Goal: Task Accomplishment & Management: Manage account settings

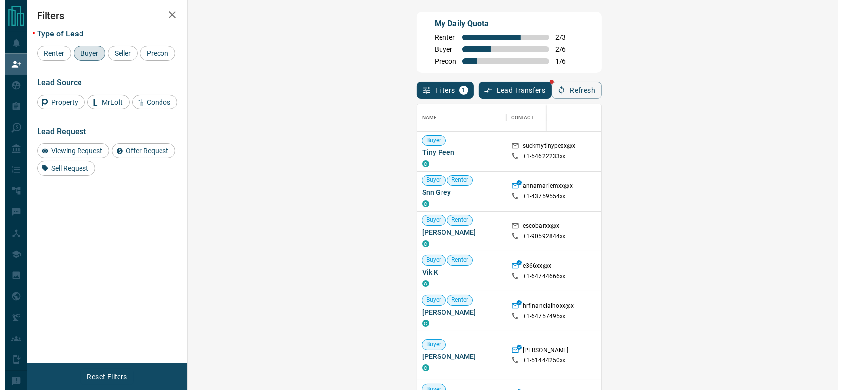
scroll to position [287, 619]
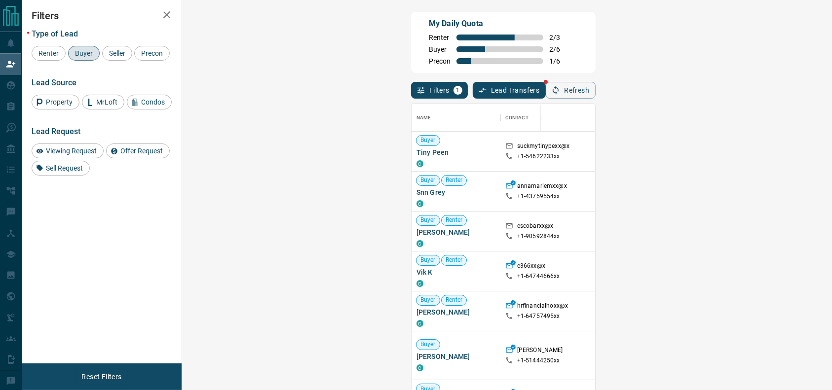
click at [782, 226] on div "Viewing Request ( 1 )" at bounding box center [816, 231] width 68 height 13
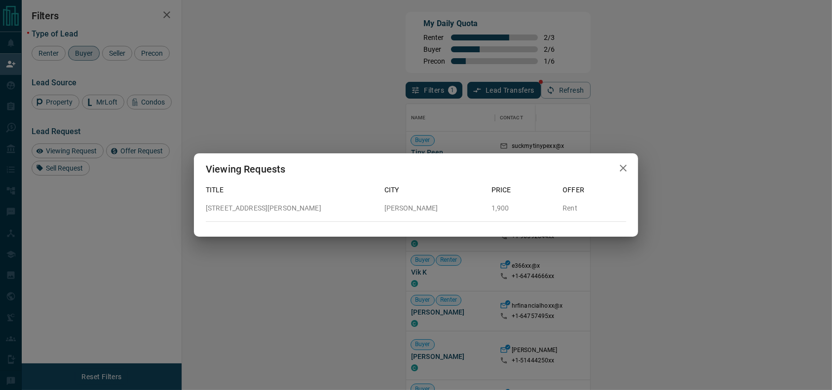
scroll to position [10, 10]
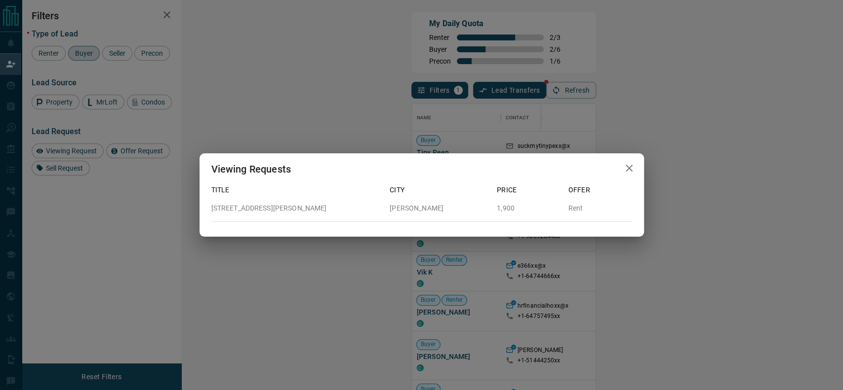
click at [729, 212] on div "Viewing Requests Title City Price Offer [STREET_ADDRESS][PERSON_NAME][PERSON_NA…" at bounding box center [421, 195] width 843 height 390
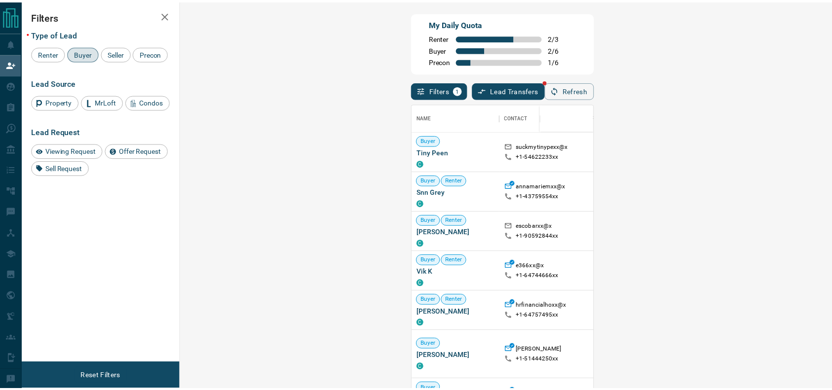
scroll to position [287, 619]
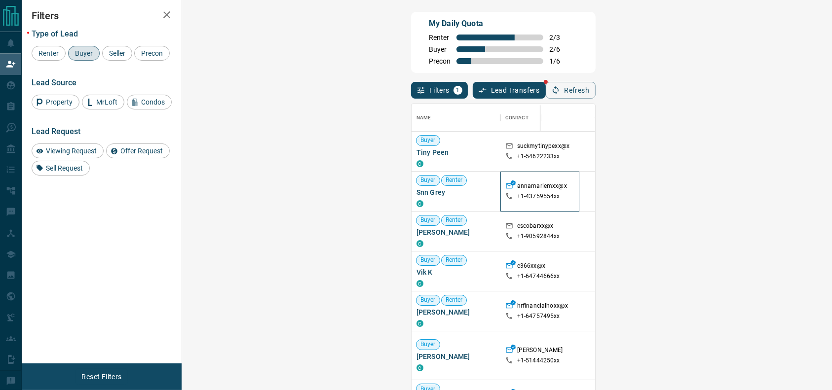
click at [517, 197] on p "+1- 43759554xx" at bounding box center [538, 196] width 43 height 8
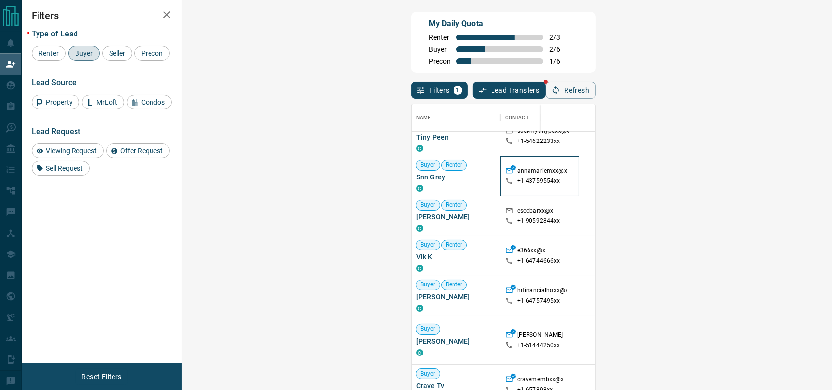
scroll to position [26, 0]
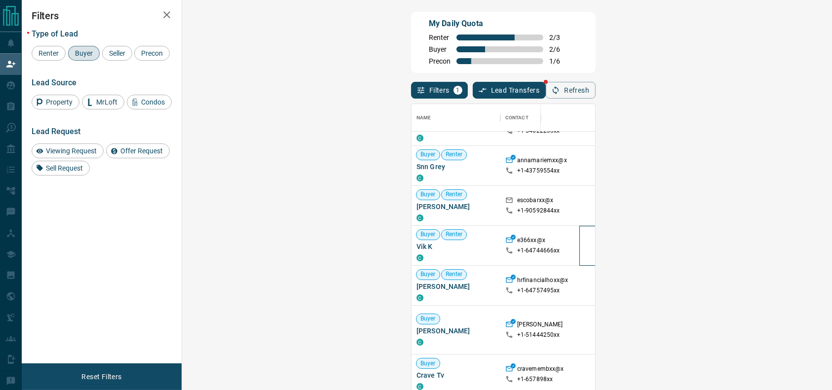
click at [579, 240] on div at bounding box center [606, 246] width 54 height 40
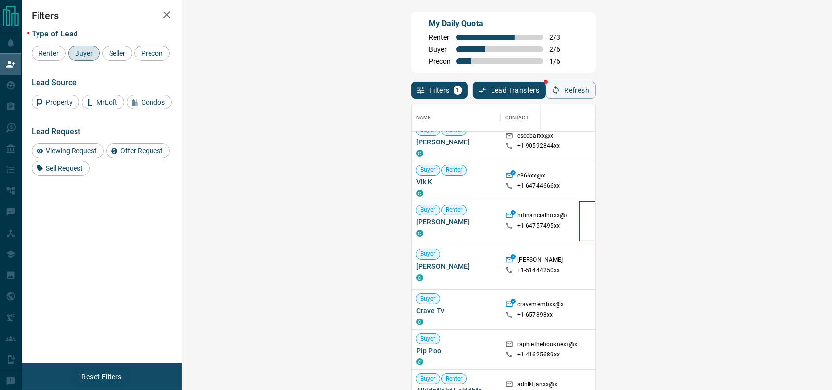
click at [579, 215] on div at bounding box center [606, 221] width 54 height 40
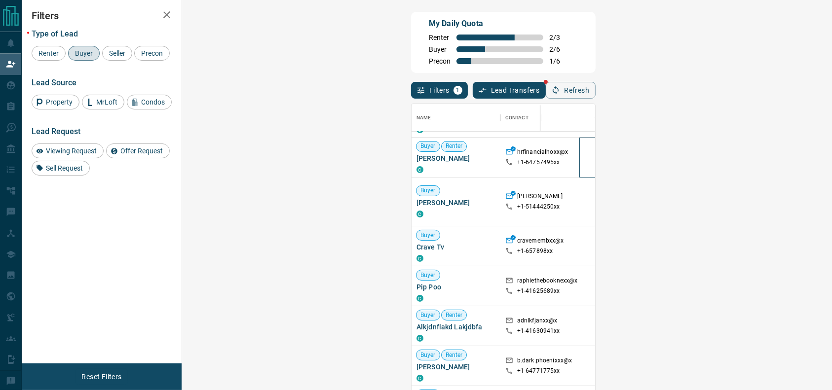
scroll to position [155, 0]
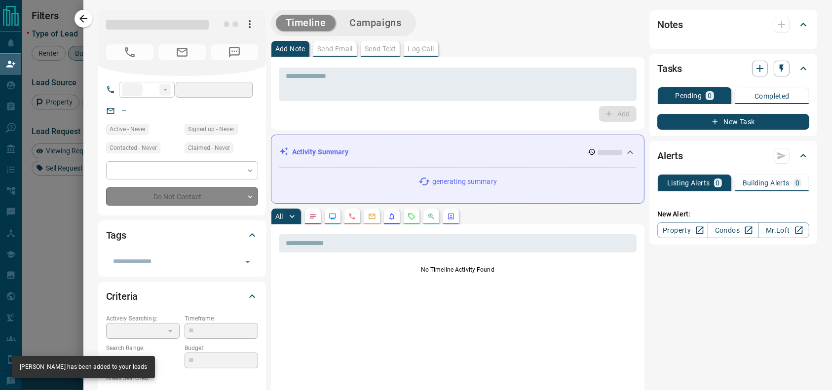
type input "**"
type input "**********"
type input "**"
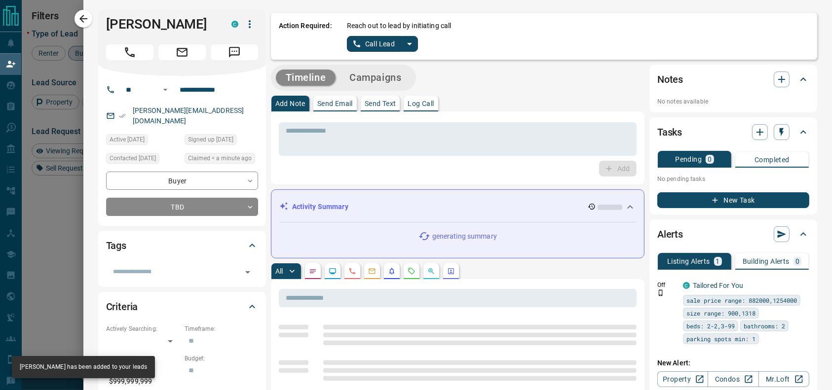
click at [410, 45] on div "Reach out to lead by initiating call Call Lead" at bounding box center [578, 36] width 462 height 31
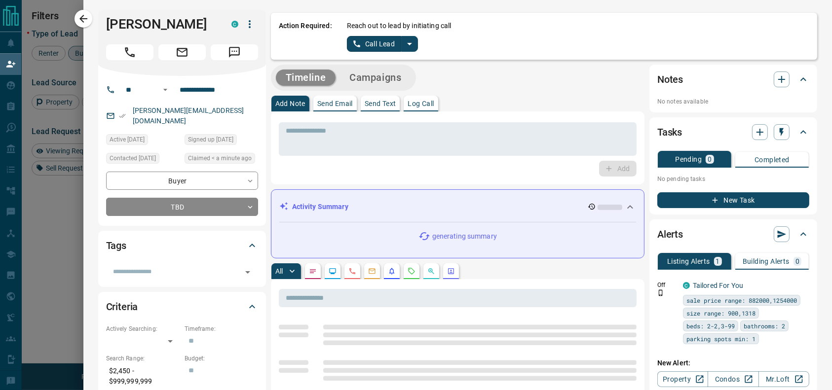
click at [404, 45] on icon "split button" at bounding box center [410, 44] width 12 height 12
click at [370, 78] on li "Log Manual Call" at bounding box center [382, 78] width 60 height 15
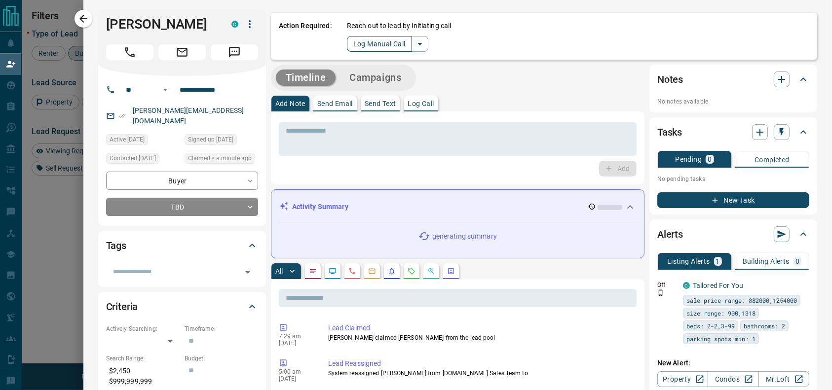
click at [351, 42] on button "Log Manual Call" at bounding box center [379, 44] width 65 height 16
click at [349, 42] on button "Yes" at bounding box center [357, 43] width 20 height 15
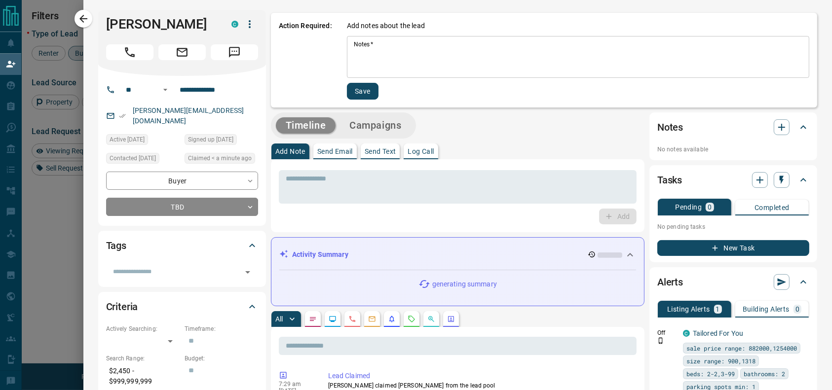
click at [354, 45] on textarea "Notes   *" at bounding box center [578, 57] width 449 height 34
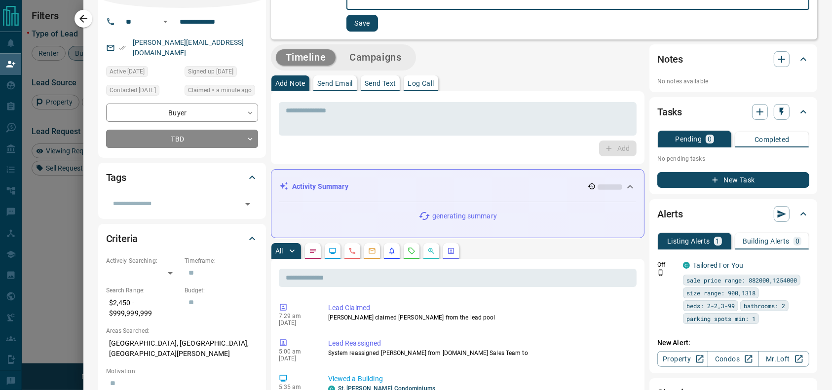
scroll to position [0, 0]
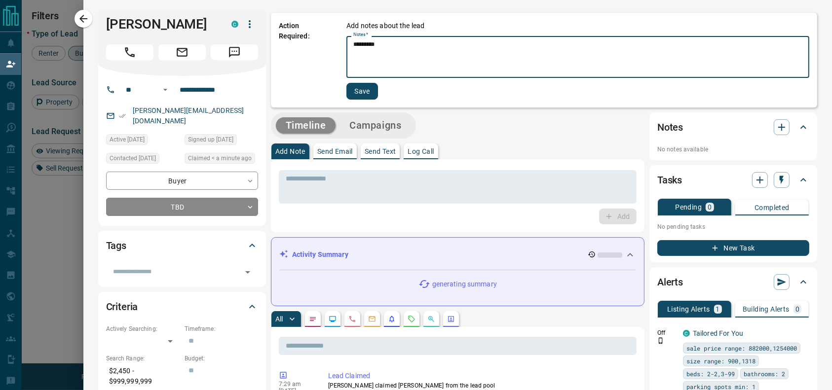
drag, startPoint x: 350, startPoint y: 47, endPoint x: 329, endPoint y: 50, distance: 21.9
click at [329, 50] on div "Action Required: Add notes about the lead Notes   * ********* * Notes   * Save" at bounding box center [544, 60] width 546 height 95
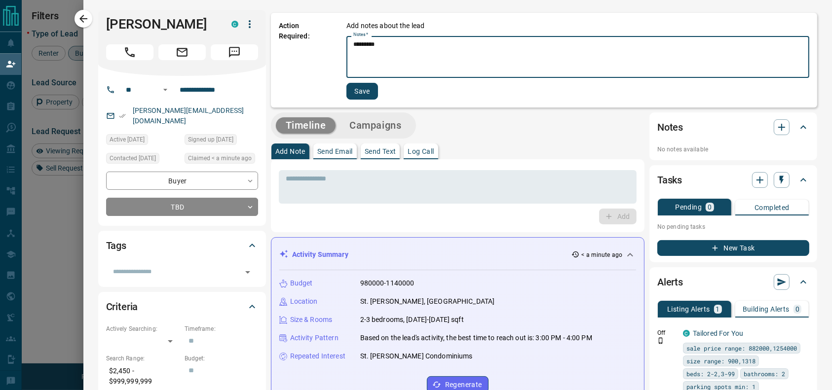
type textarea "*********"
click at [346, 85] on button "Save" at bounding box center [362, 91] width 32 height 17
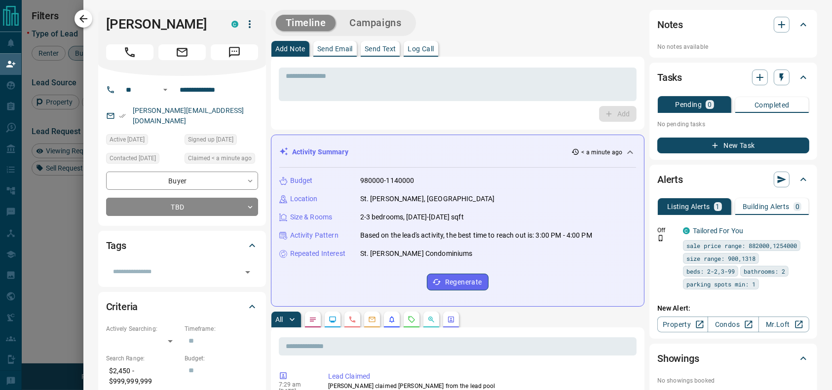
click at [84, 22] on icon "button" at bounding box center [83, 19] width 8 height 8
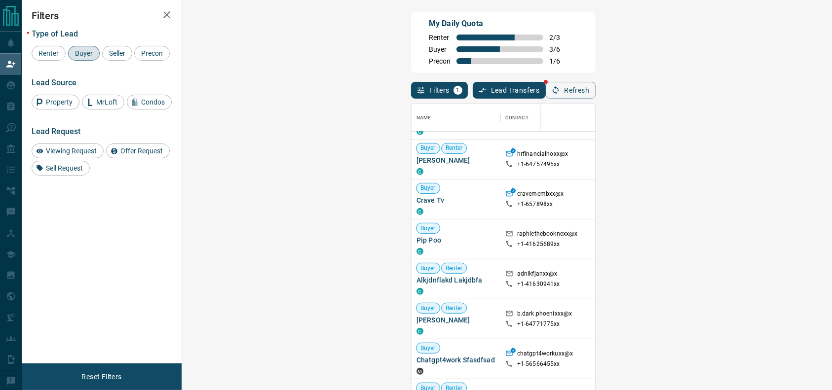
scroll to position [153, 0]
click at [500, 245] on div "raphiethebooknexx@x +1- 41625689xx" at bounding box center [539, 239] width 79 height 40
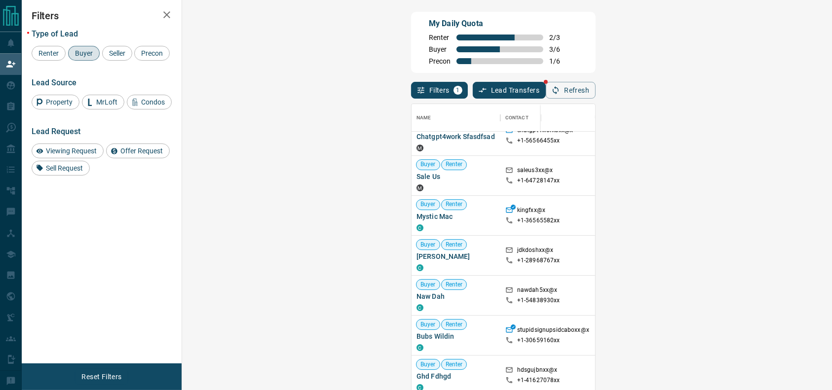
scroll to position [379, 0]
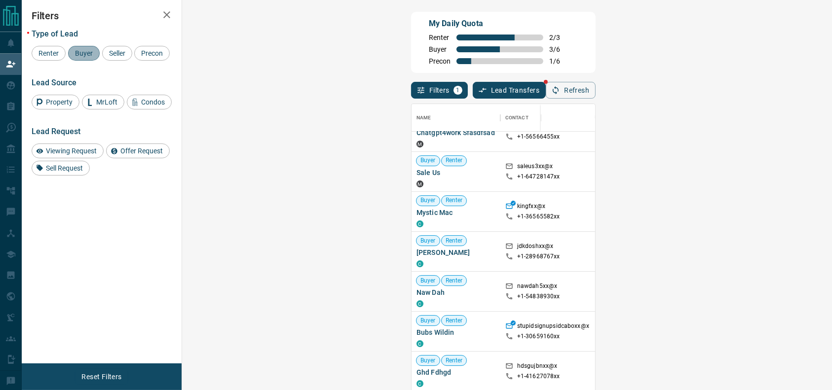
click at [91, 52] on span "Buyer" at bounding box center [84, 53] width 25 height 8
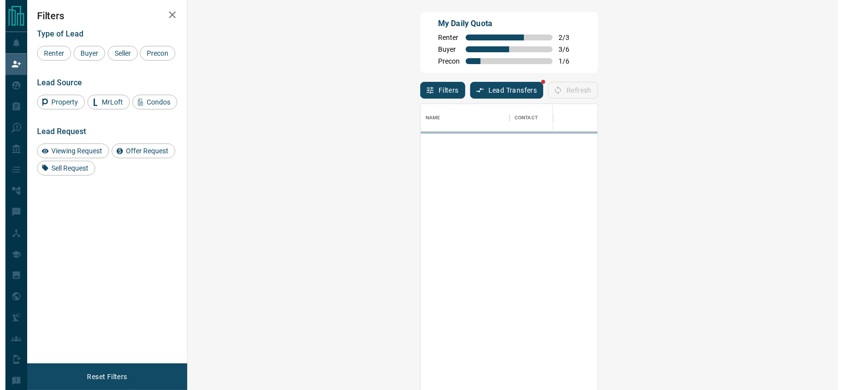
scroll to position [0, 0]
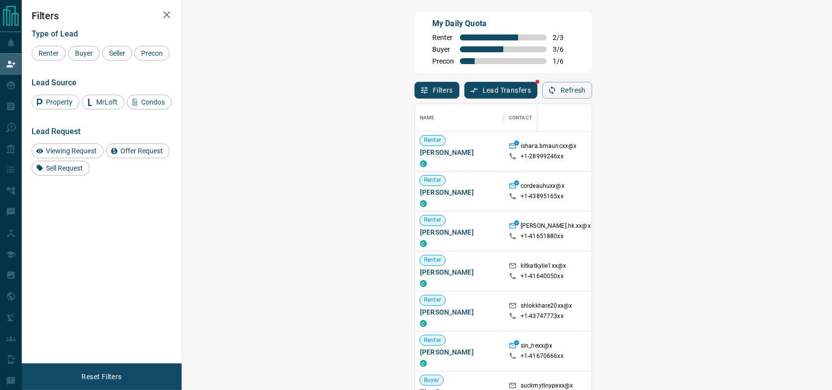
click at [796, 309] on span "Viewing Request ( 1 )" at bounding box center [823, 311] width 54 height 7
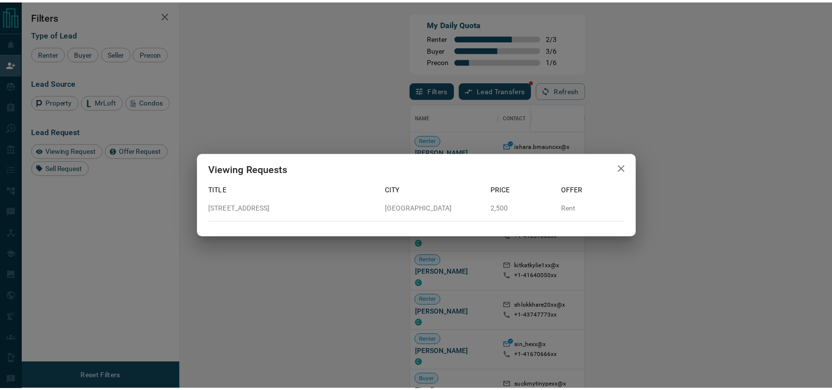
scroll to position [10, 10]
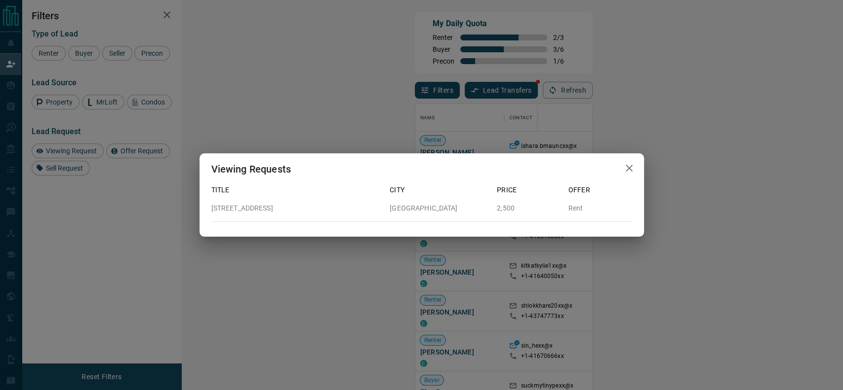
click at [710, 315] on div "Viewing Requests Title City Price Offer [STREET_ADDRESS] 2,500 Rent" at bounding box center [421, 195] width 843 height 390
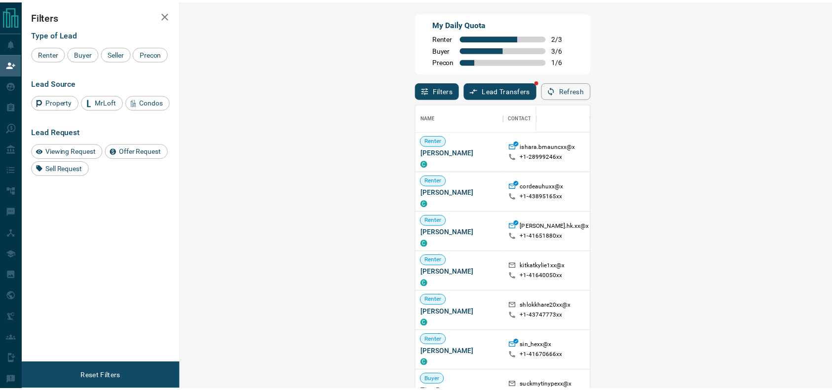
scroll to position [287, 619]
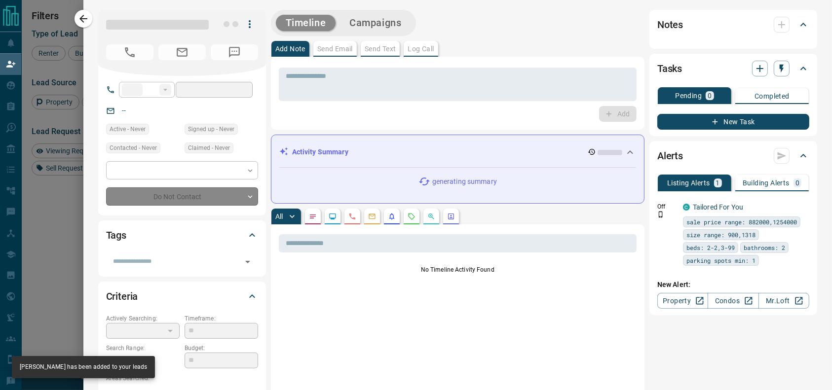
type input "**"
type input "**********"
type input "**"
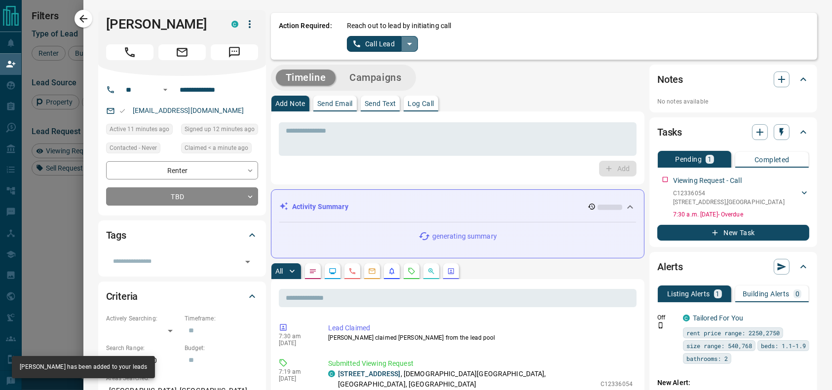
click at [404, 42] on icon "split button" at bounding box center [410, 44] width 12 height 12
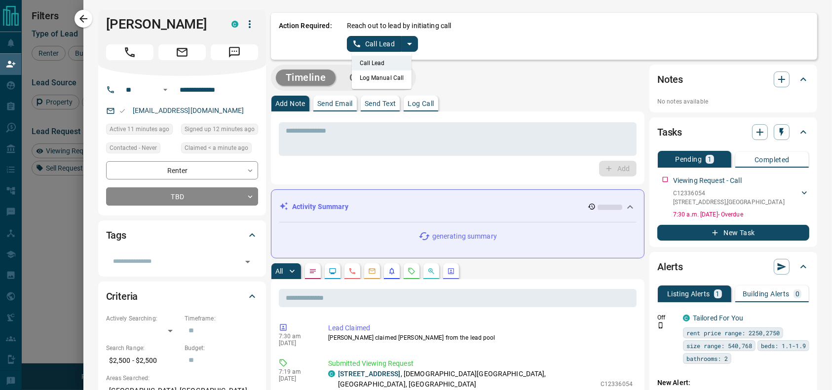
click at [371, 78] on li "Log Manual Call" at bounding box center [382, 78] width 60 height 15
click at [352, 45] on button "Log Manual Call" at bounding box center [379, 44] width 65 height 16
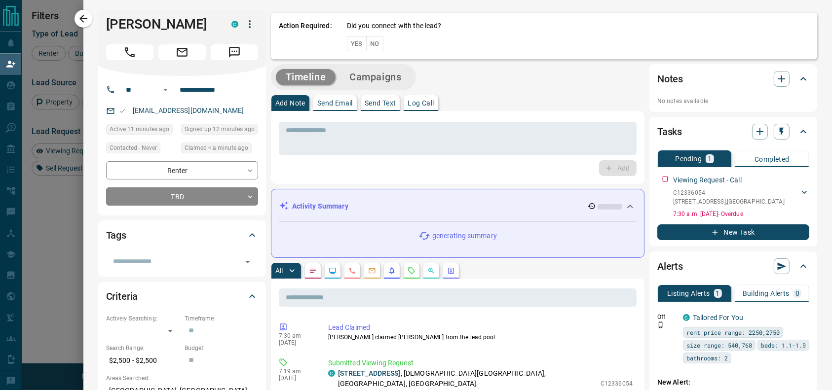
click at [347, 44] on button "Yes" at bounding box center [357, 43] width 20 height 15
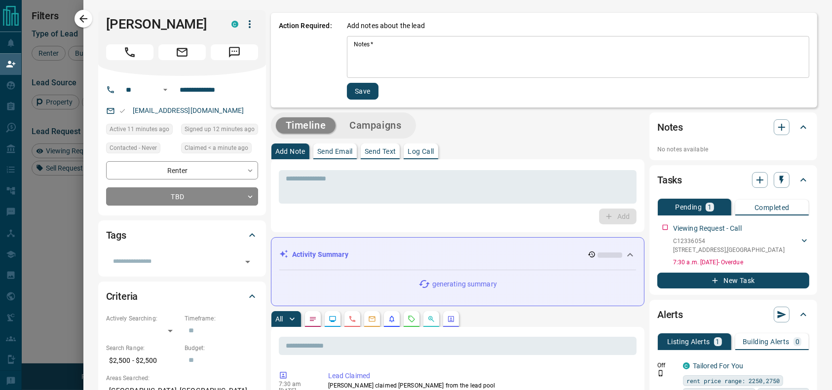
click at [354, 44] on textarea "Notes   *" at bounding box center [578, 57] width 449 height 34
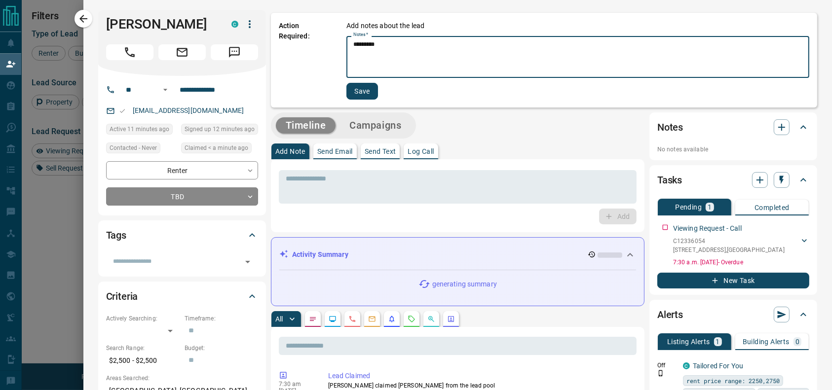
type textarea "*********"
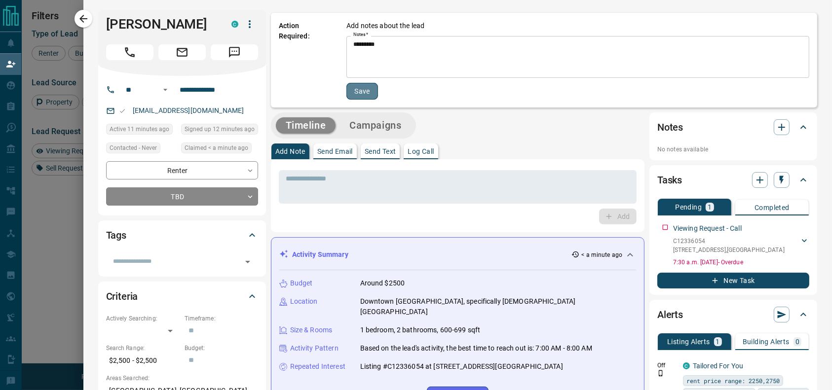
click at [356, 88] on button "Save" at bounding box center [362, 91] width 32 height 17
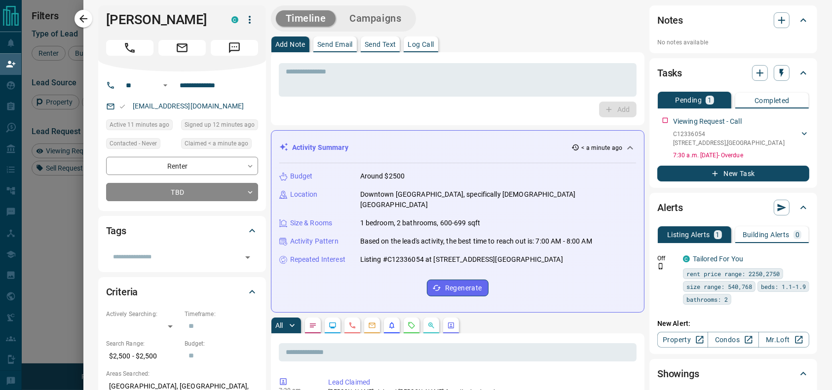
scroll to position [0, 0]
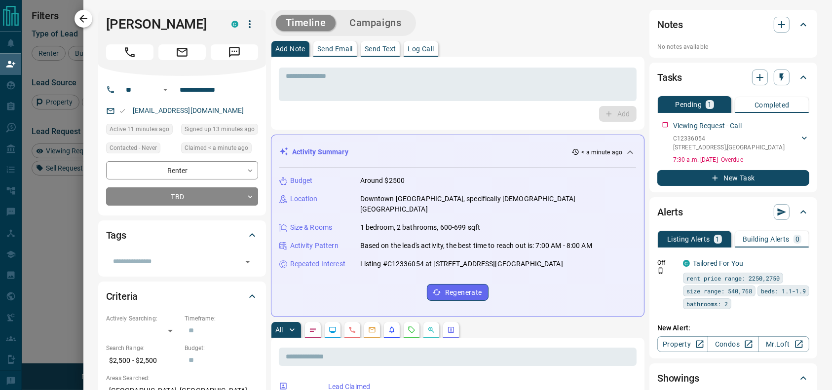
click at [81, 23] on icon "button" at bounding box center [83, 19] width 12 height 12
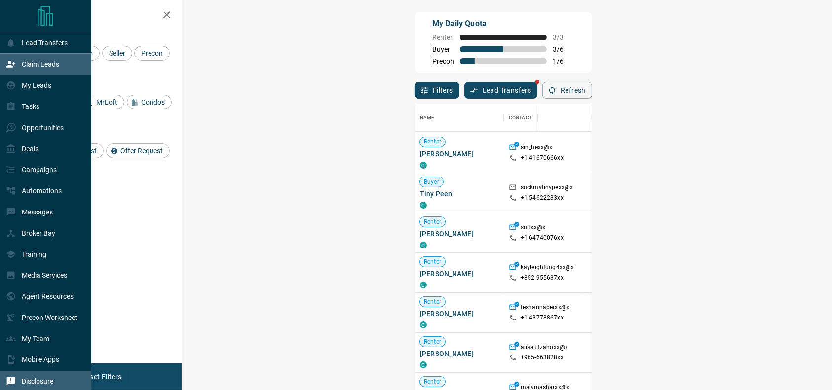
scroll to position [30, 0]
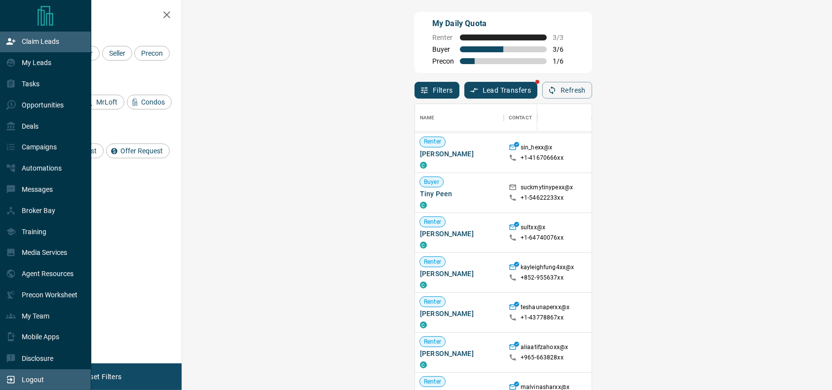
click at [12, 385] on div "Logout" at bounding box center [25, 380] width 38 height 16
